Goal: Task Accomplishment & Management: Manage account settings

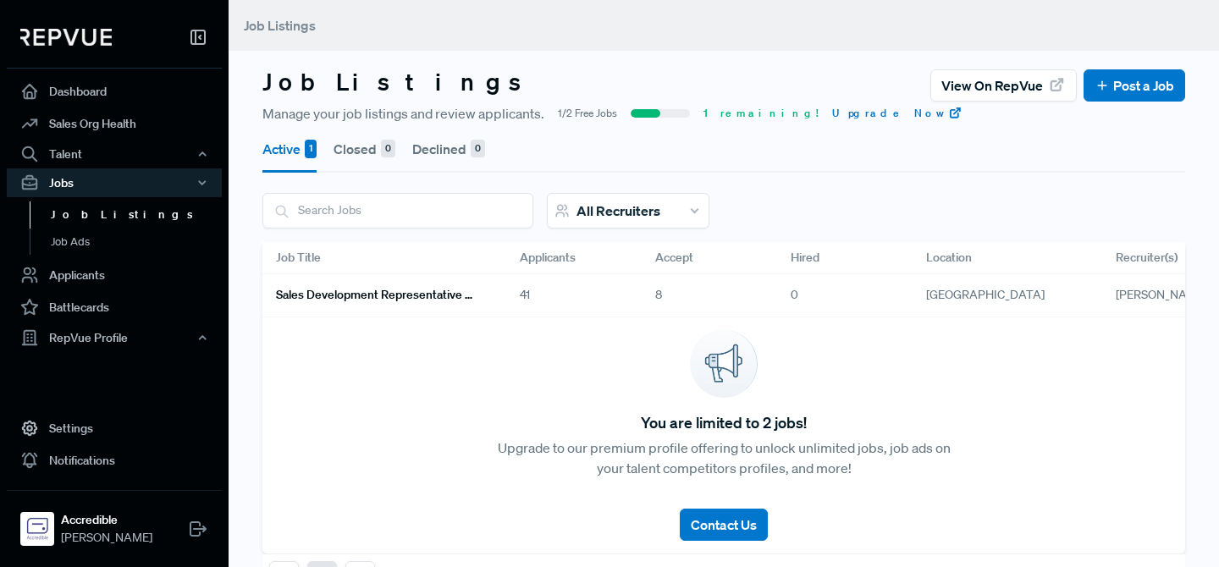
click at [388, 295] on h6 "Sales Development Representative Remote - US Based - EST Preferred" at bounding box center [377, 295] width 203 height 14
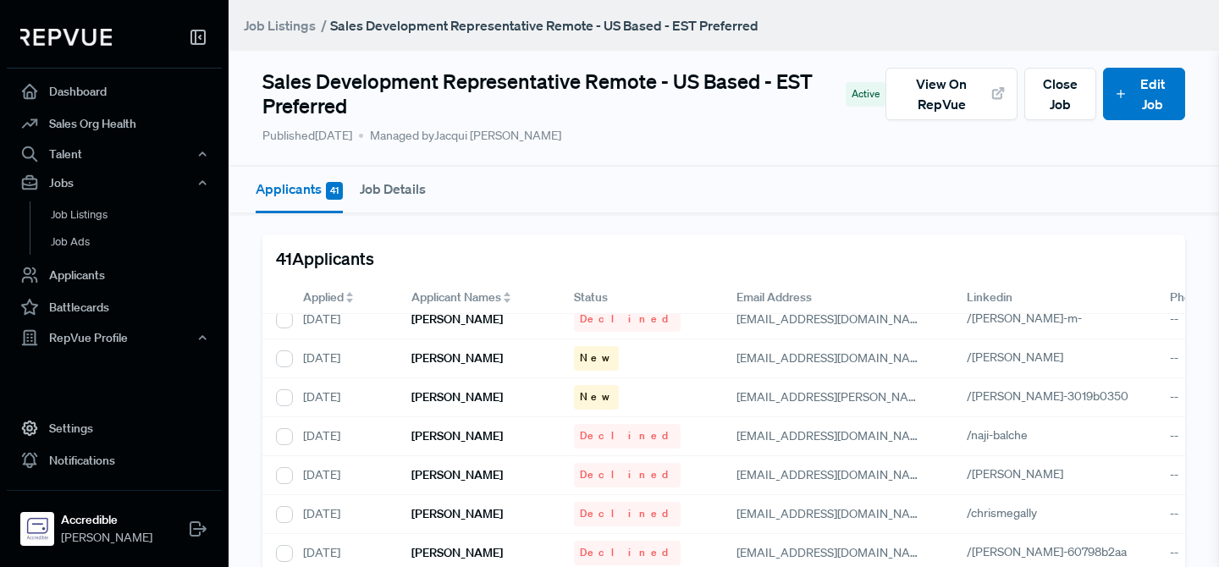
scroll to position [900, 0]
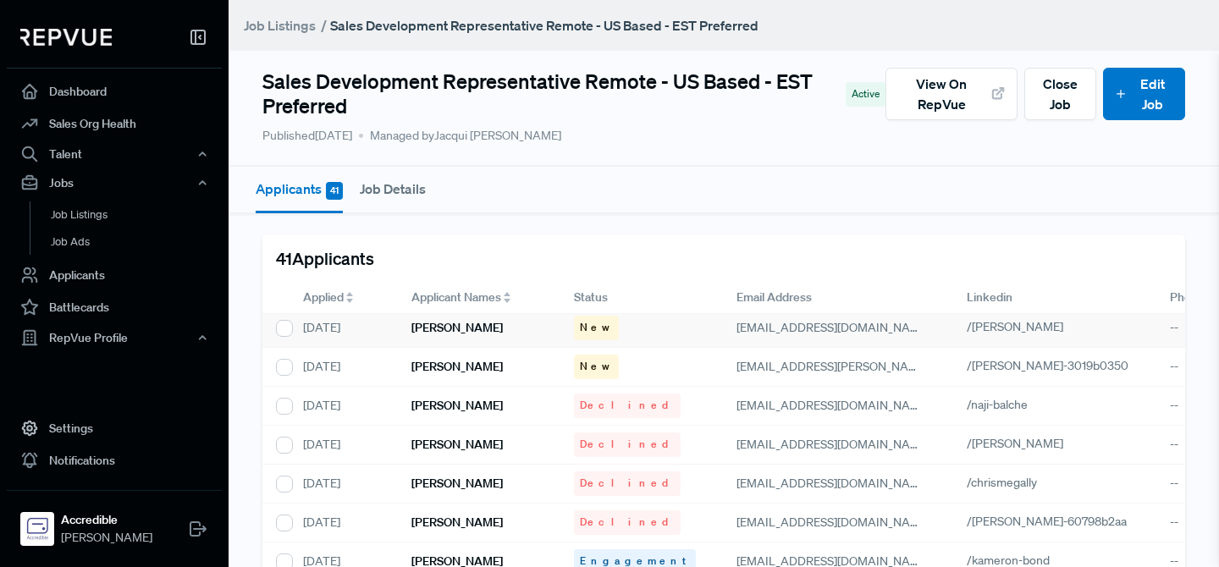
click at [427, 331] on h6 "[PERSON_NAME]" at bounding box center [456, 328] width 91 height 14
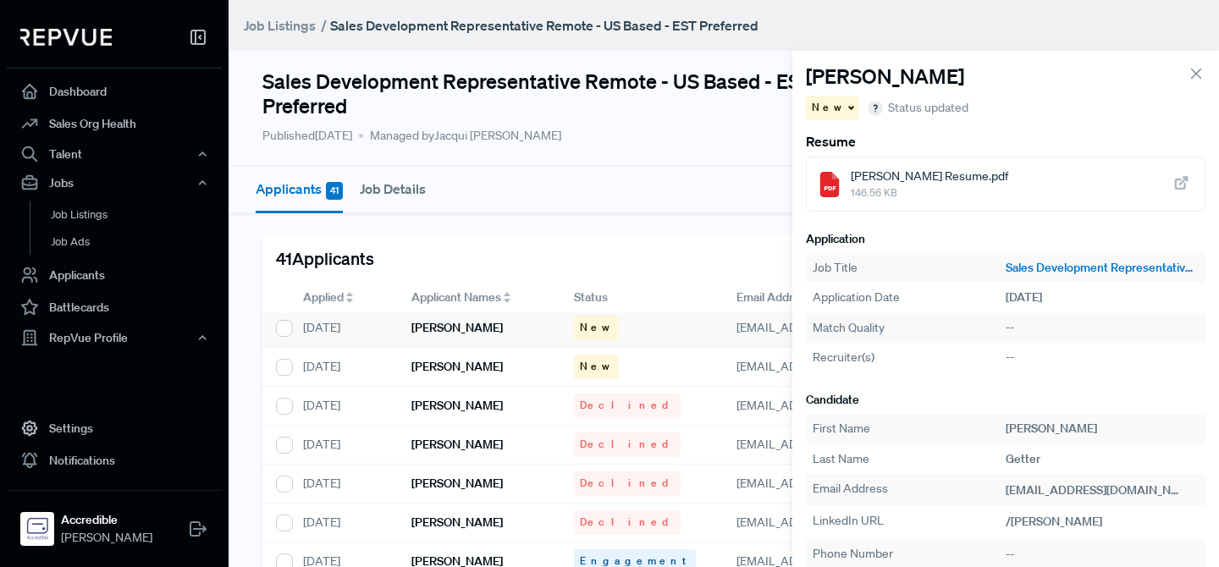
click at [904, 180] on span "Jeris Getter Resume.pdf" at bounding box center [928, 177] width 157 height 18
click at [871, 176] on span "Jeris Getter Resume.pdf" at bounding box center [928, 177] width 157 height 18
click at [839, 108] on div "New" at bounding box center [832, 108] width 53 height 25
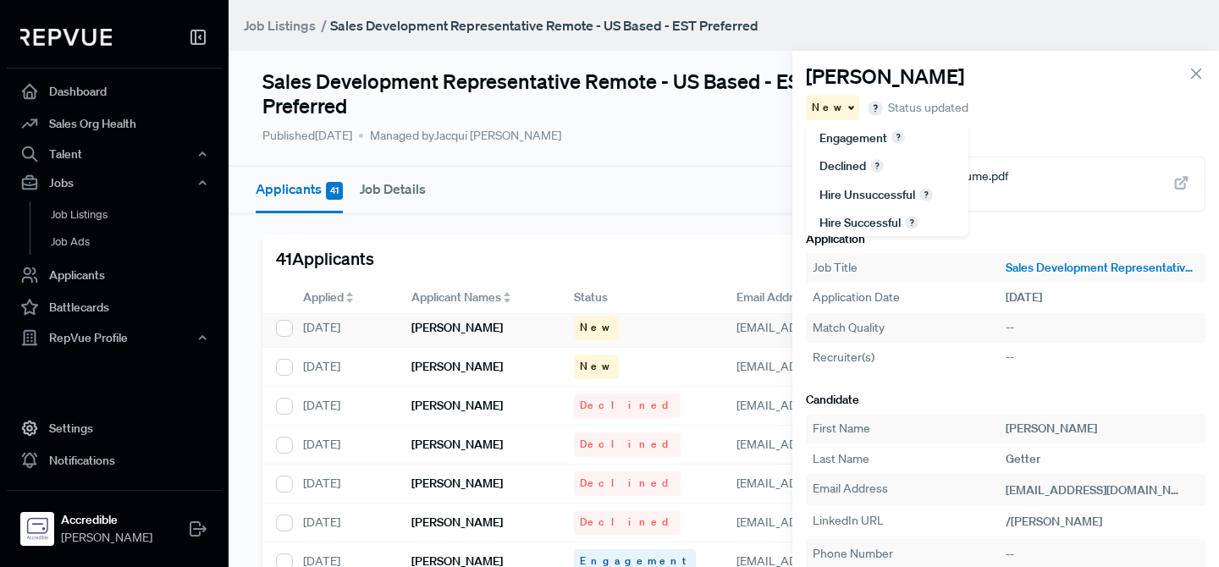
click at [843, 170] on span "Declined" at bounding box center [842, 165] width 47 height 15
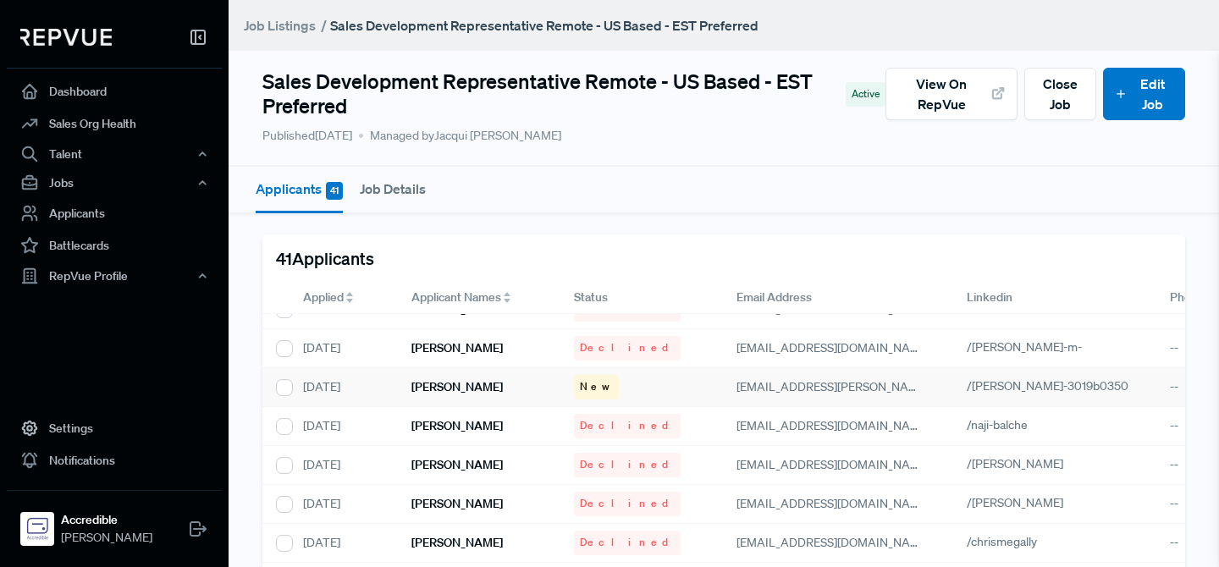
scroll to position [846, 0]
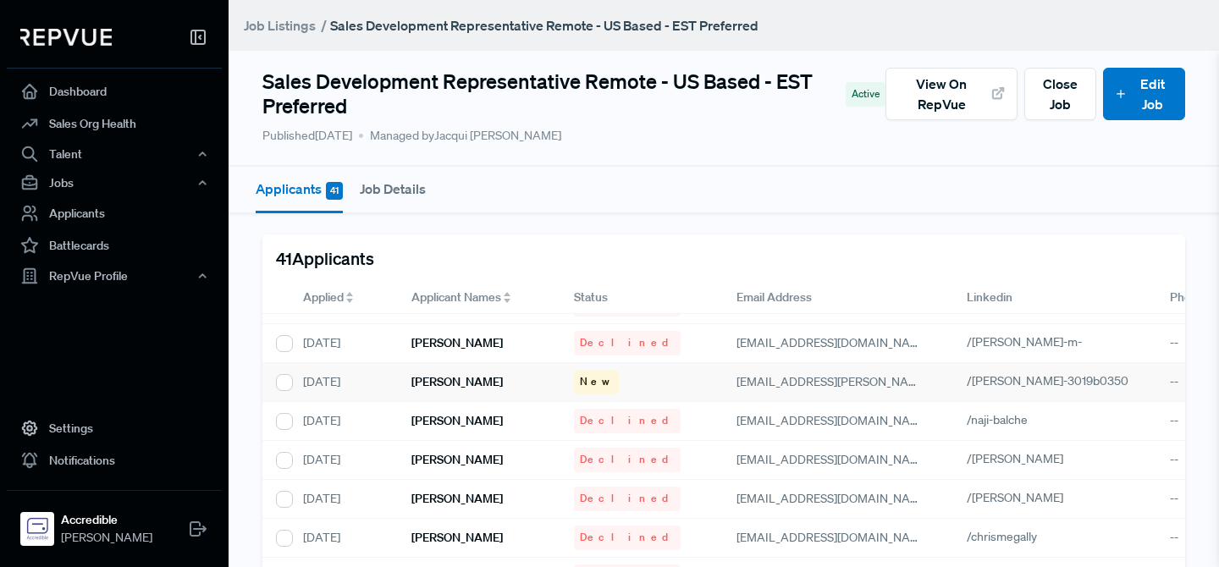
click at [491, 385] on h6 "[PERSON_NAME]" at bounding box center [456, 382] width 91 height 14
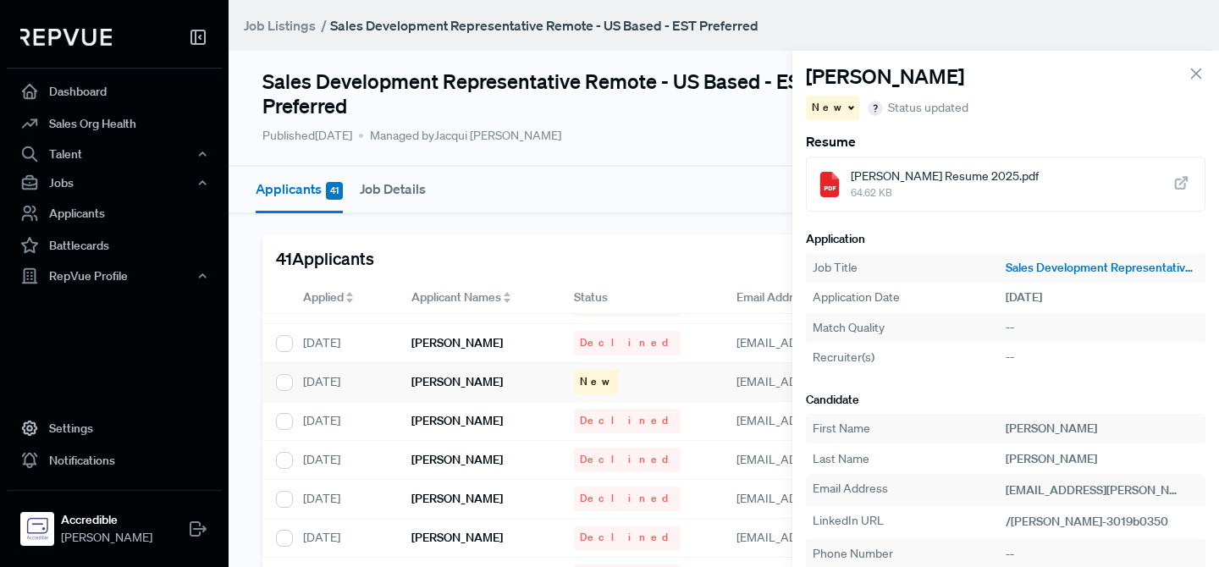
click at [882, 181] on span "[PERSON_NAME] Resume 2025.pdf" at bounding box center [944, 177] width 188 height 18
click at [842, 102] on div "New" at bounding box center [832, 108] width 53 height 25
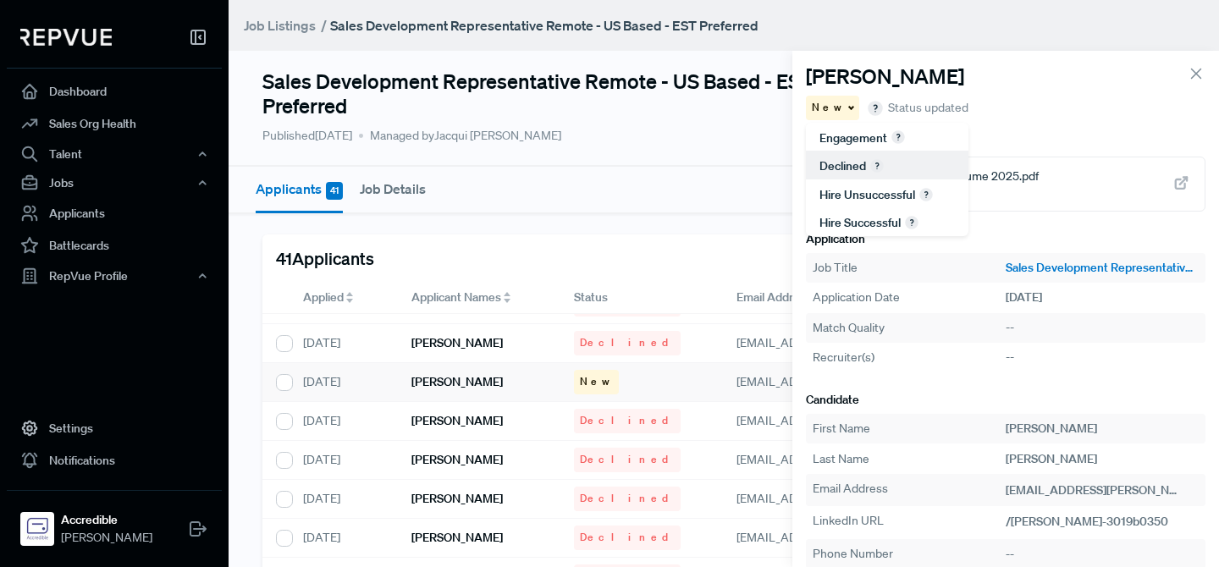
click at [848, 168] on span "Declined" at bounding box center [842, 165] width 47 height 15
